Goal: Check status: Check status

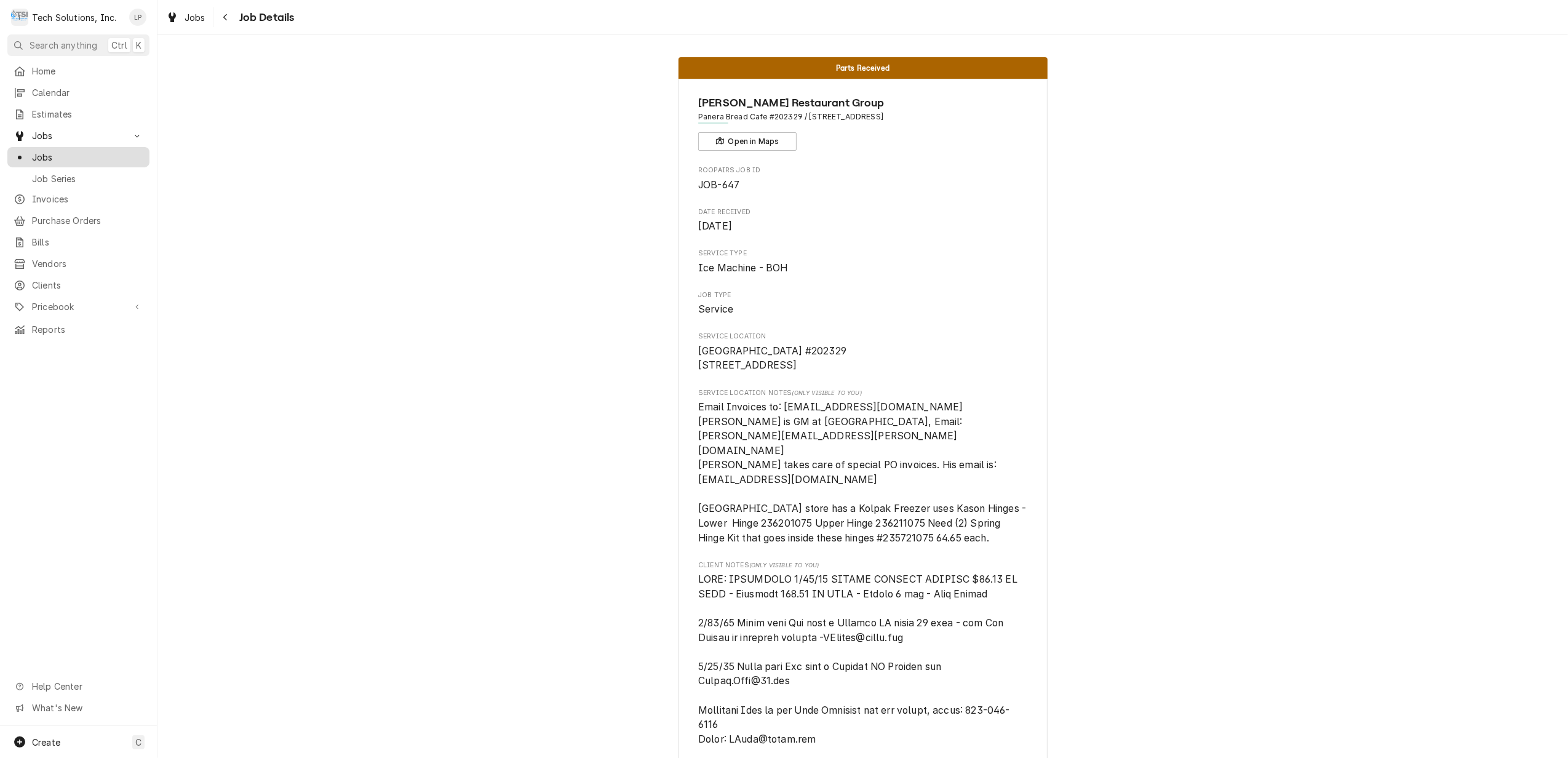
click at [47, 155] on span "Jobs" at bounding box center [87, 156] width 112 height 13
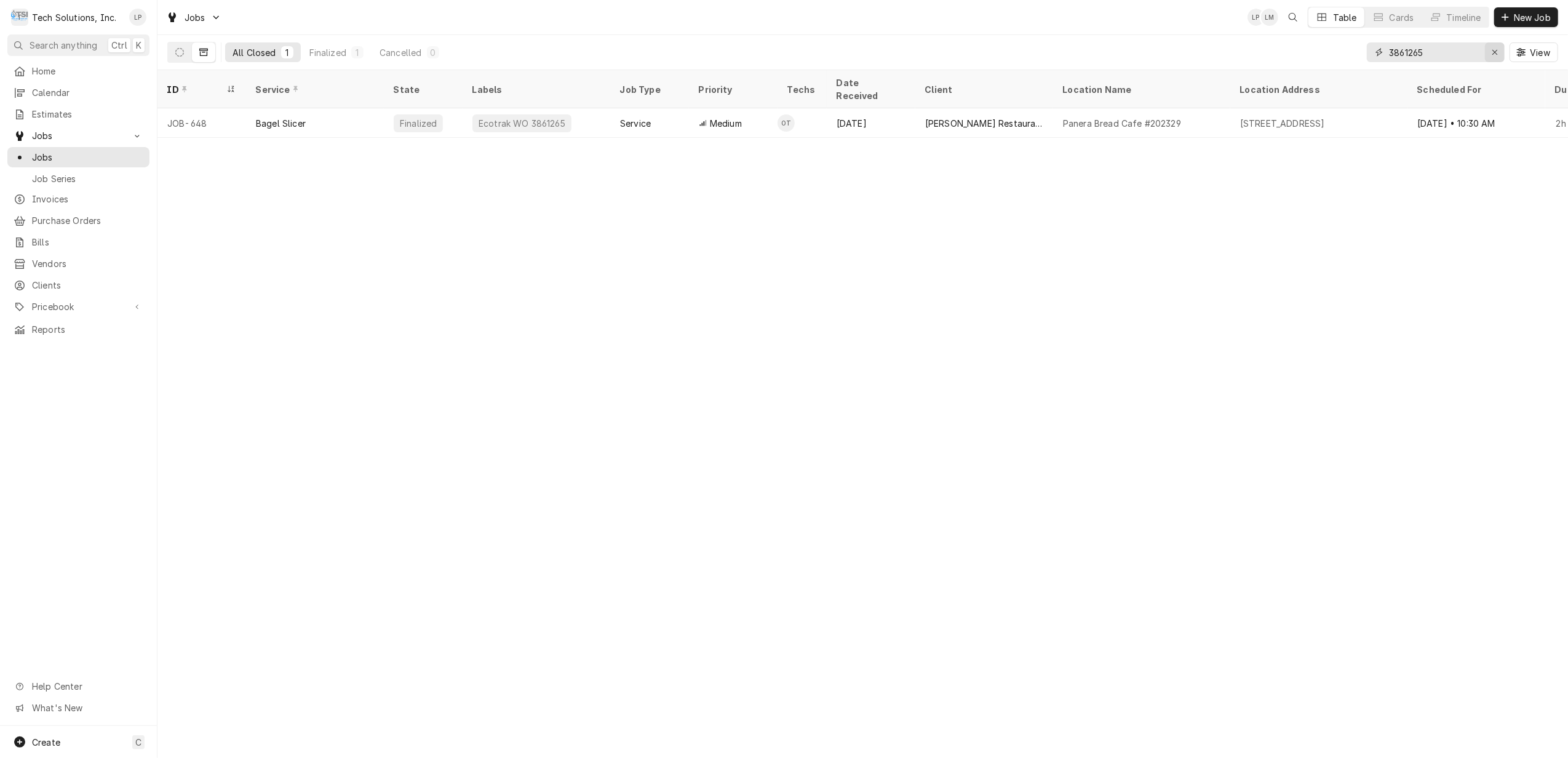
click at [1489, 50] on div "Erase input" at bounding box center [1494, 52] width 13 height 13
type input "634"
click at [1484, 50] on button "Erase input" at bounding box center [1494, 52] width 19 height 19
type input "635"
click at [339, 52] on div "Finalized" at bounding box center [327, 52] width 37 height 13
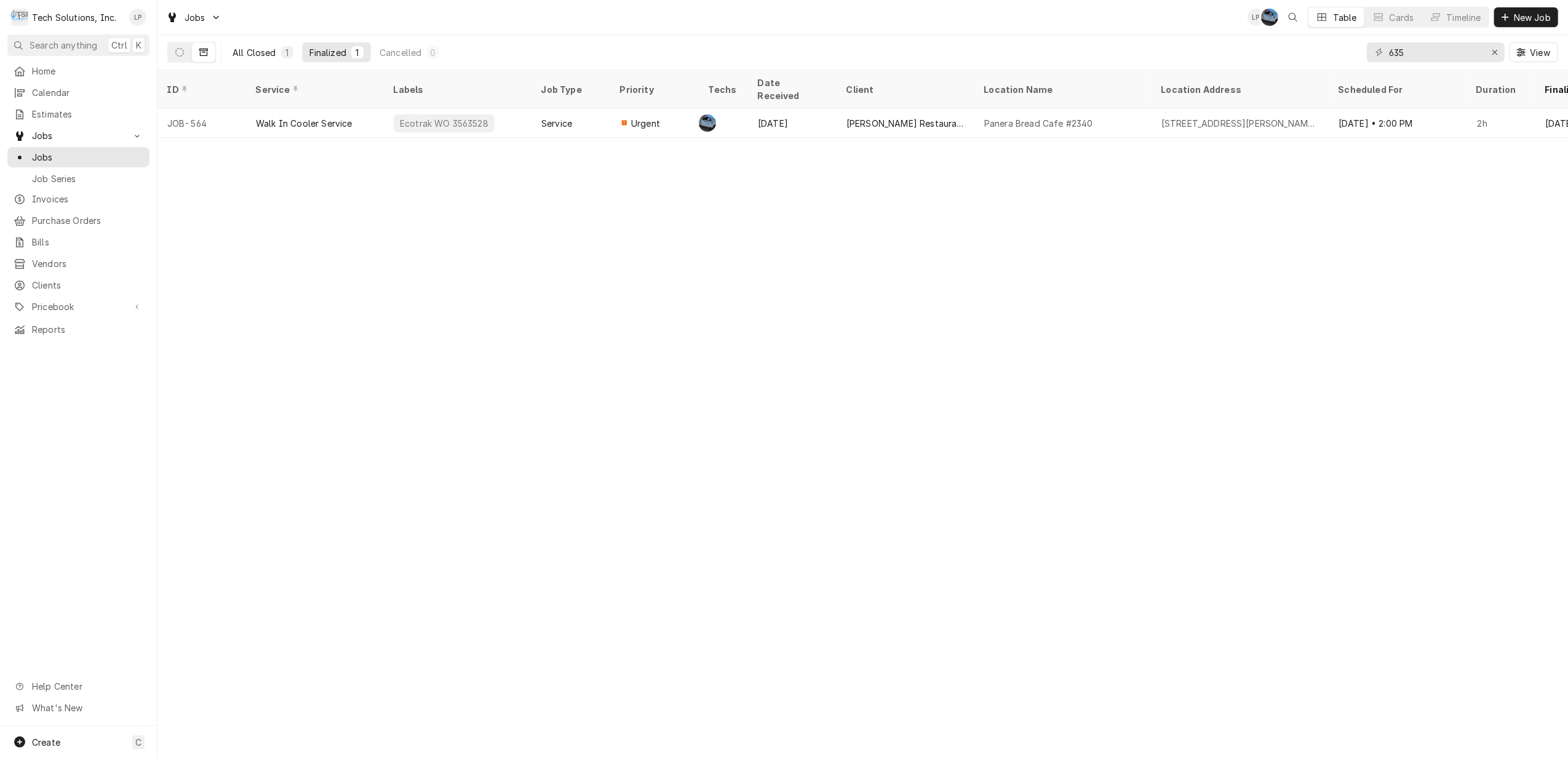
click at [239, 48] on div "All Closed" at bounding box center [254, 52] width 44 height 13
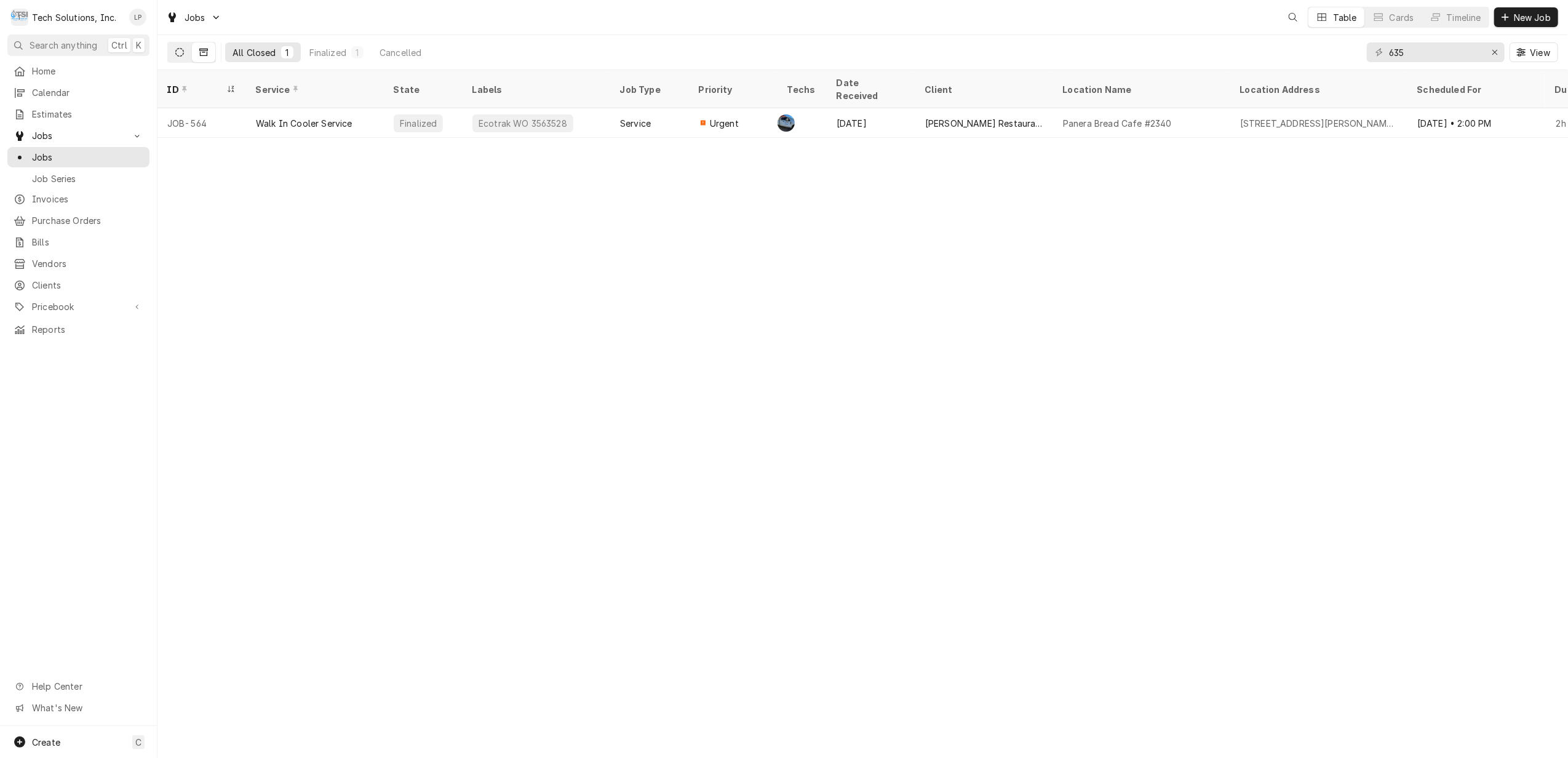
click at [177, 51] on icon "Dynamic Content Wrapper" at bounding box center [179, 52] width 9 height 9
